Goal: Transaction & Acquisition: Purchase product/service

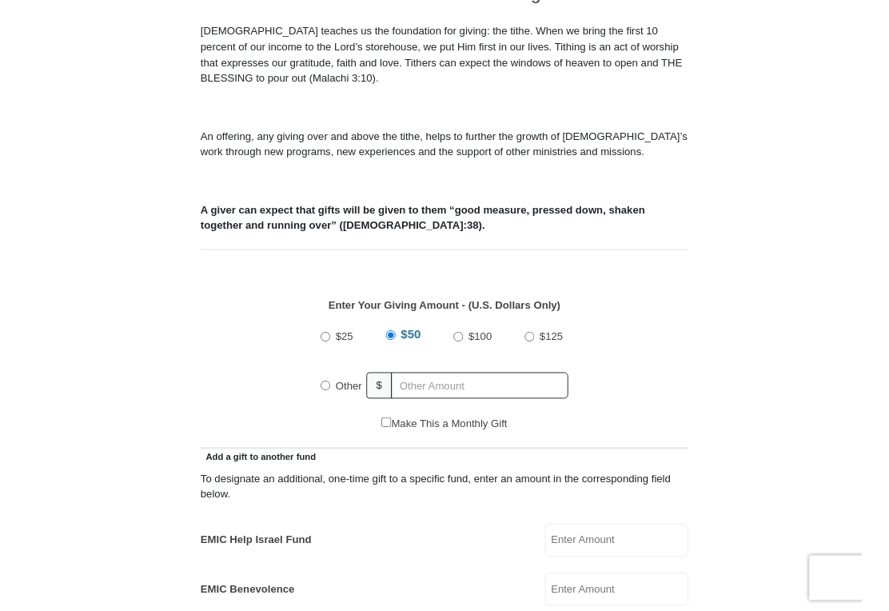
scroll to position [443, 0]
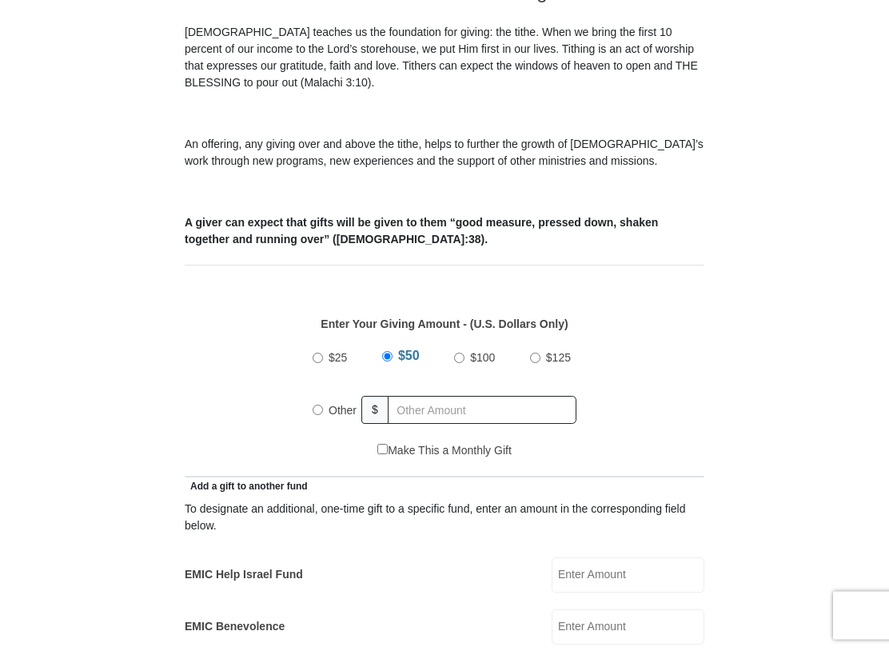
click at [326, 420] on label "Other" at bounding box center [342, 411] width 39 height 35
click at [323, 416] on input "Other" at bounding box center [318, 411] width 10 height 10
radio input "true"
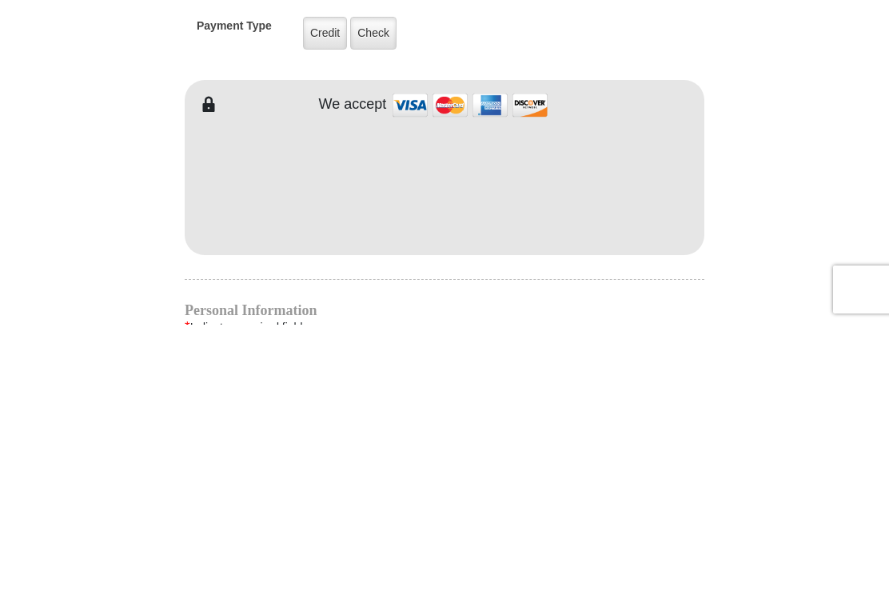
scroll to position [1029, 0]
type input "430"
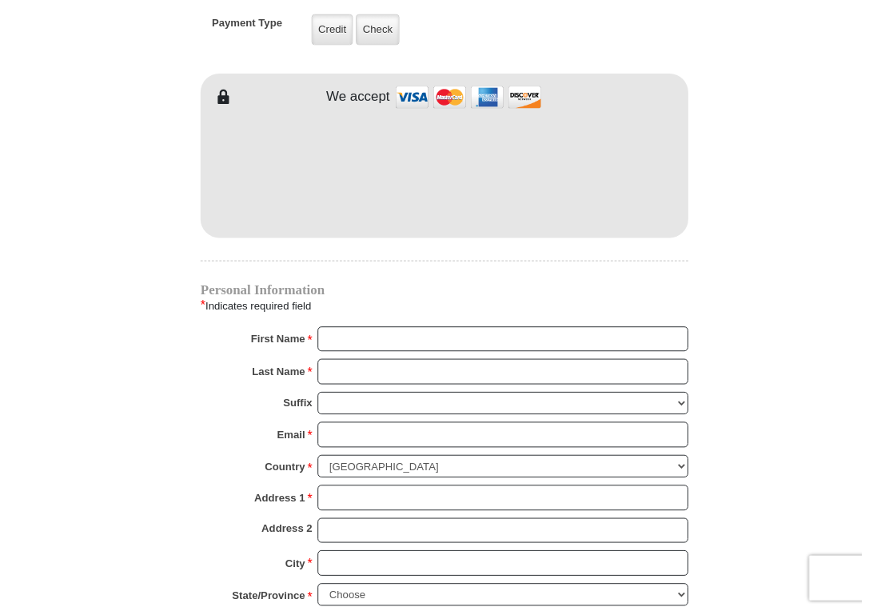
scroll to position [1315, 0]
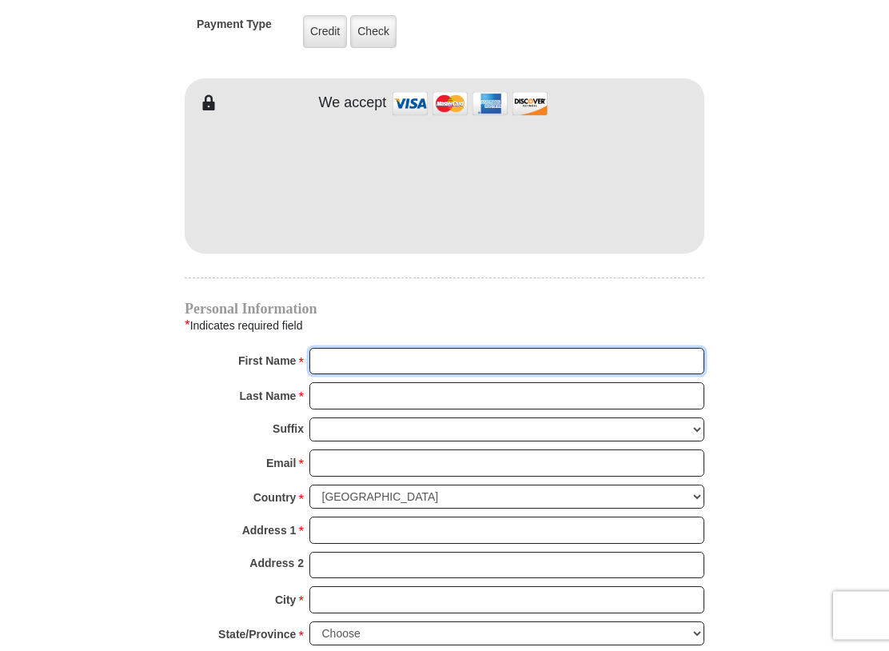
click at [347, 360] on input "First Name *" at bounding box center [507, 362] width 395 height 27
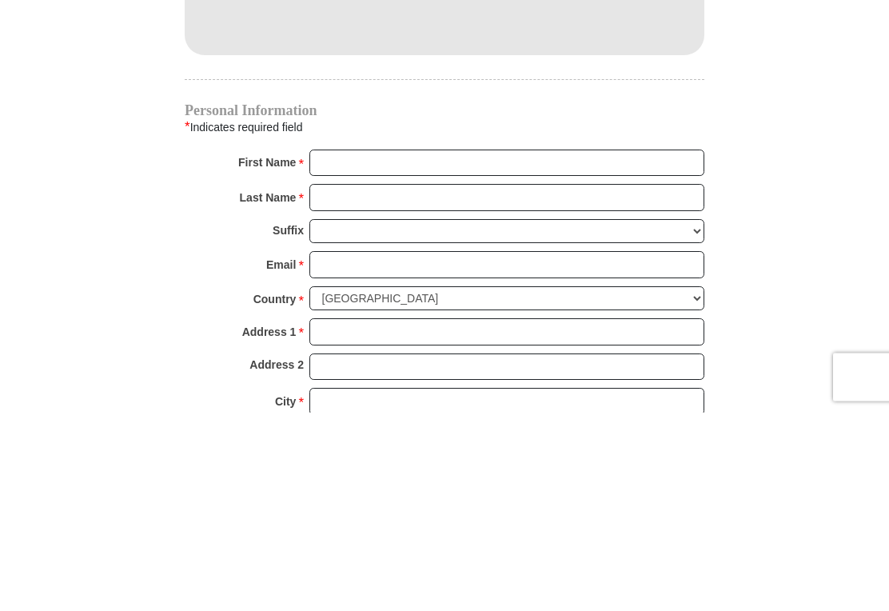
type input "Sharon & Terry"
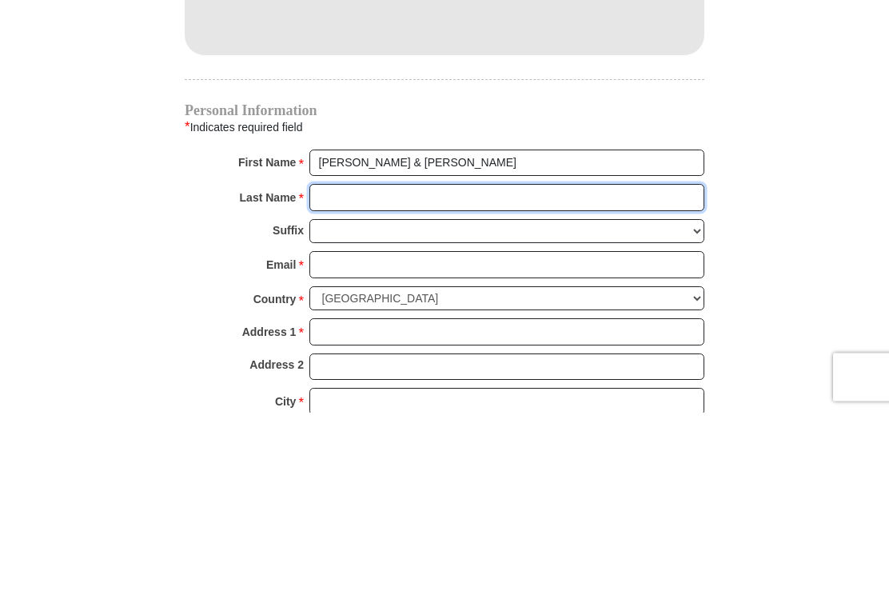
type input "Showers"
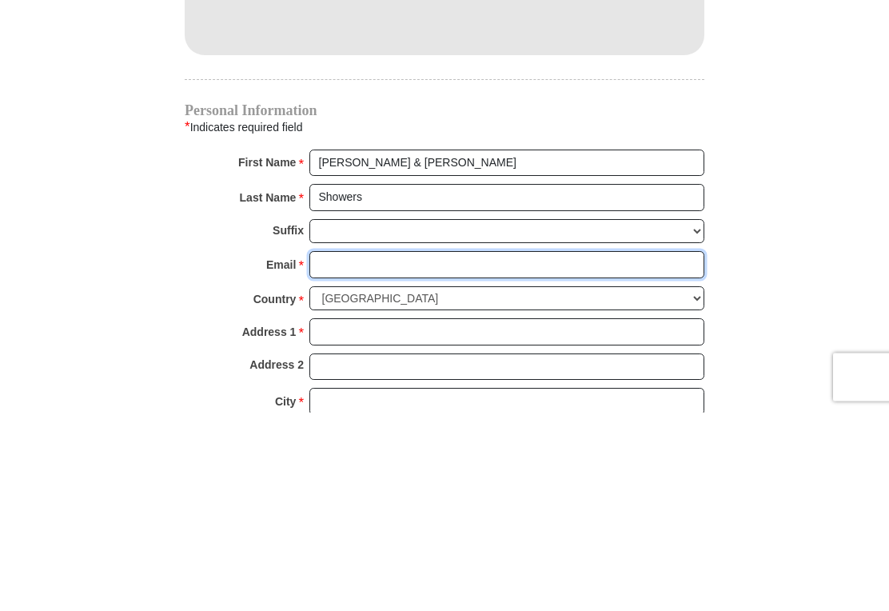
type input "lsshowers@gmail.com"
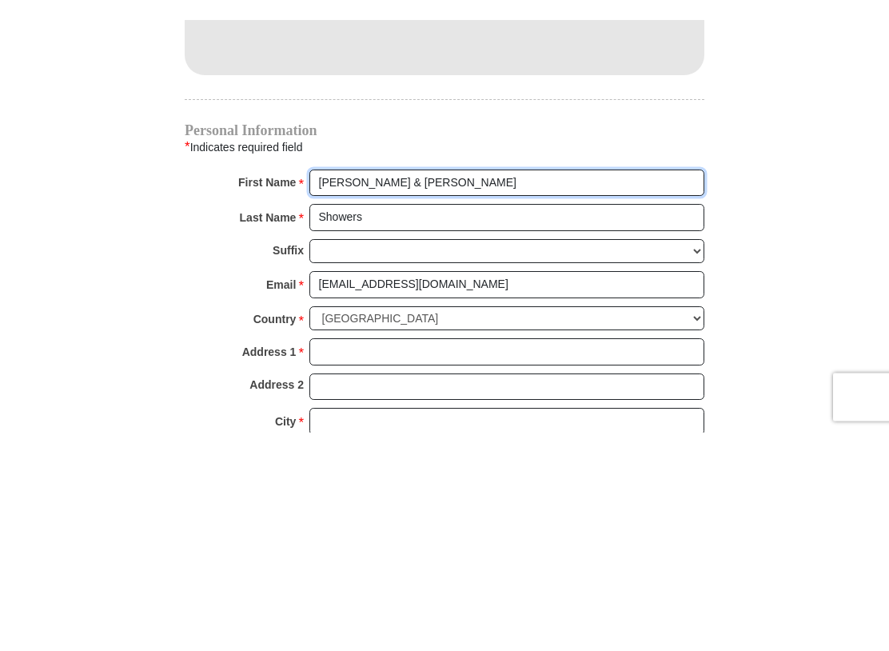
scroll to position [1514, 0]
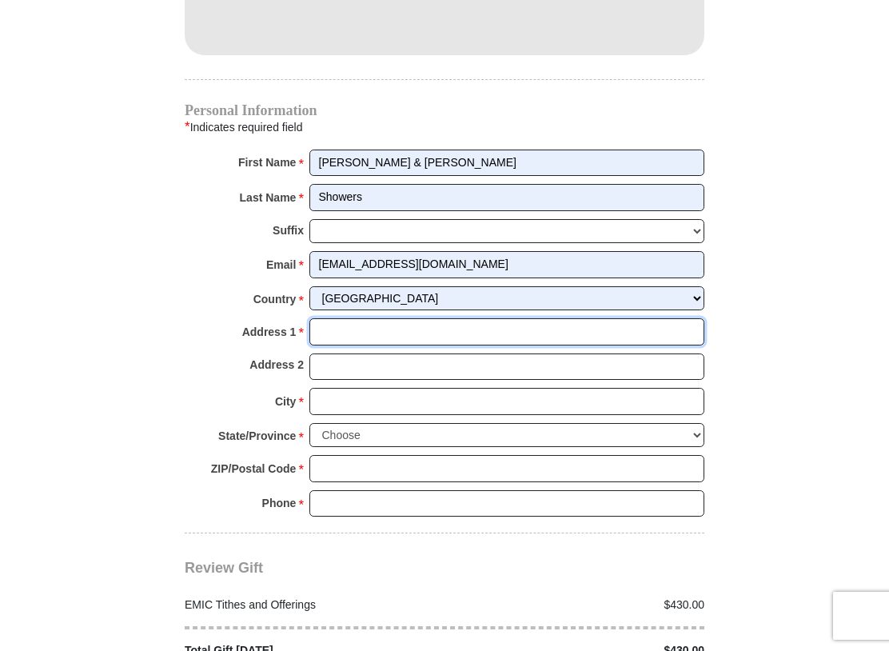
type input "308 Vernie Lee Rd"
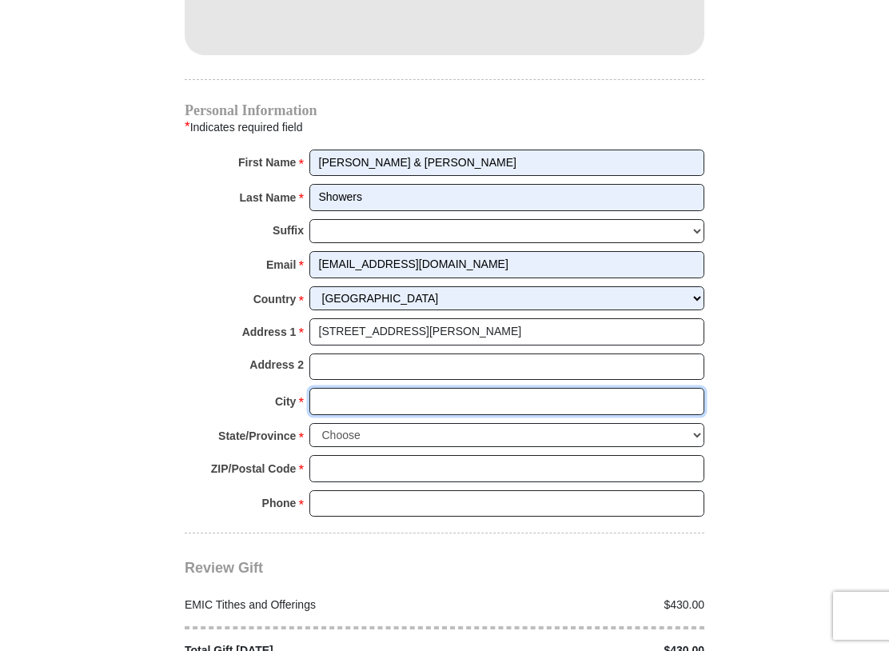
type input "Friendsville"
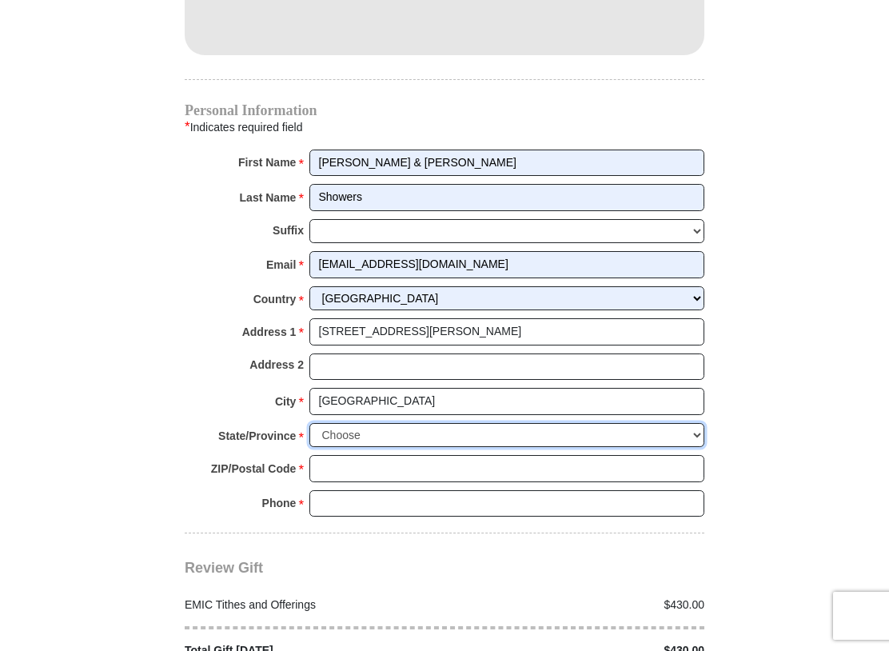
select select "TN"
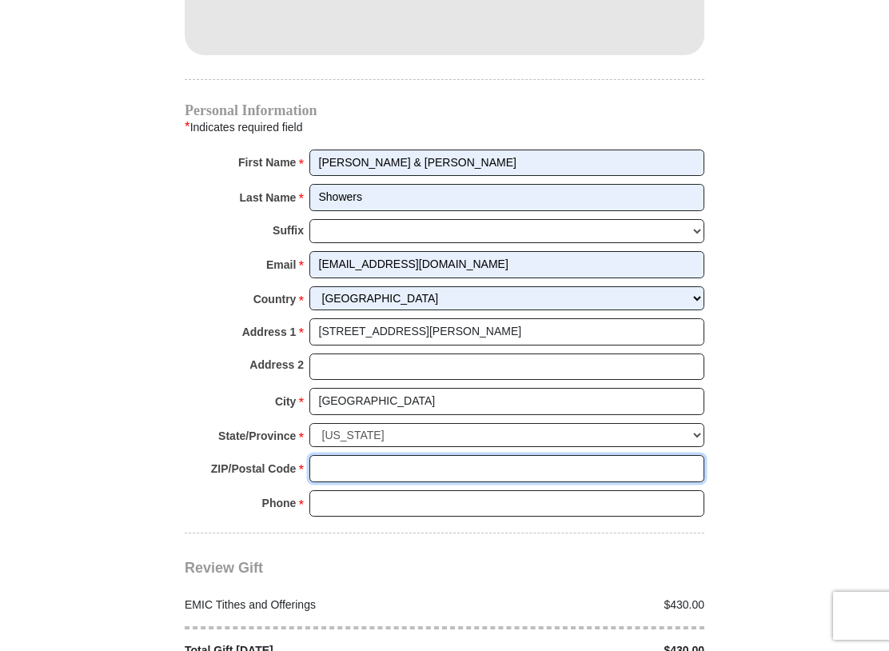
type input "37737"
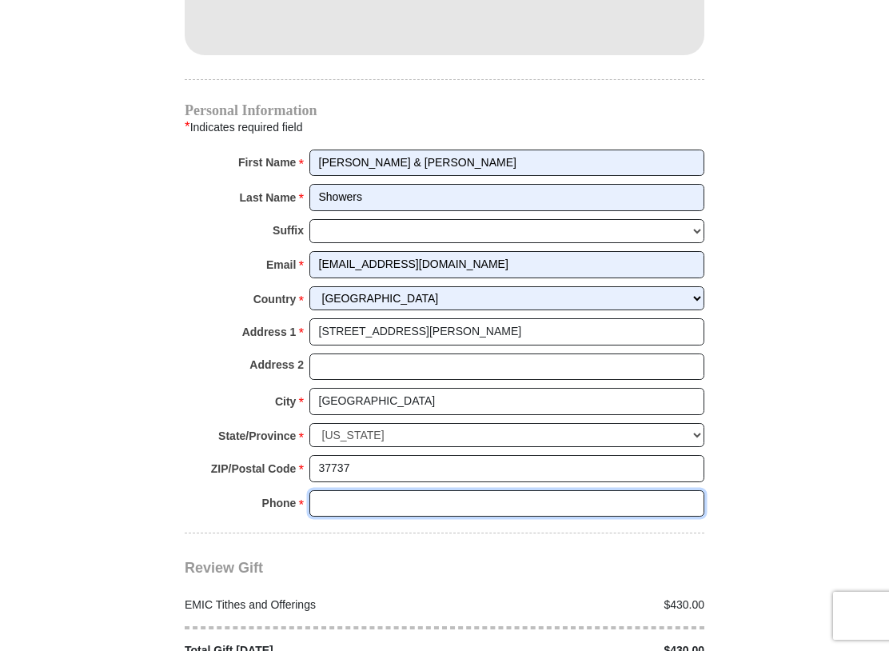
type input "7314419241"
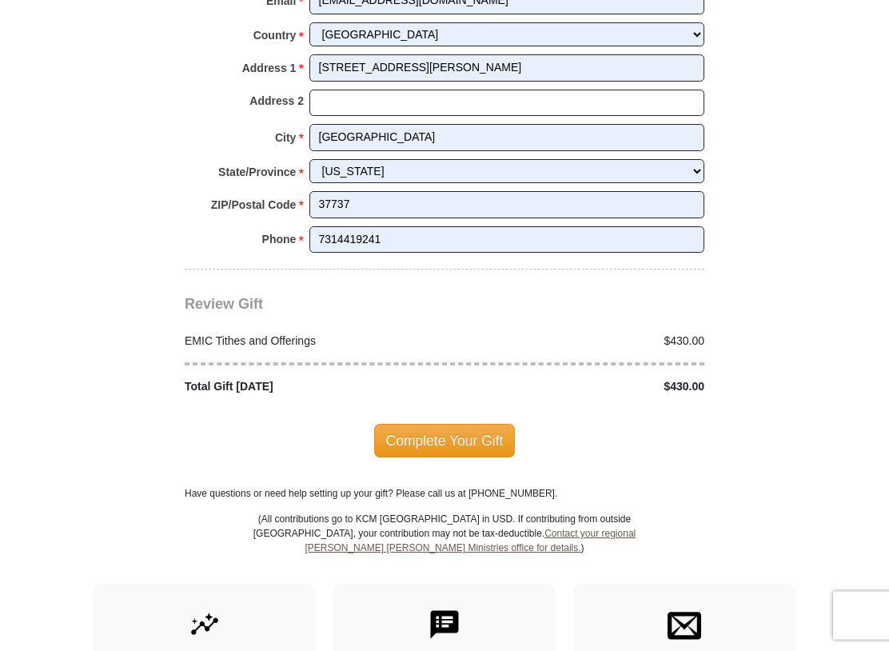
scroll to position [1778, 0]
click at [460, 429] on span "Complete Your Gift" at bounding box center [445, 441] width 142 height 34
